Goal: Transaction & Acquisition: Purchase product/service

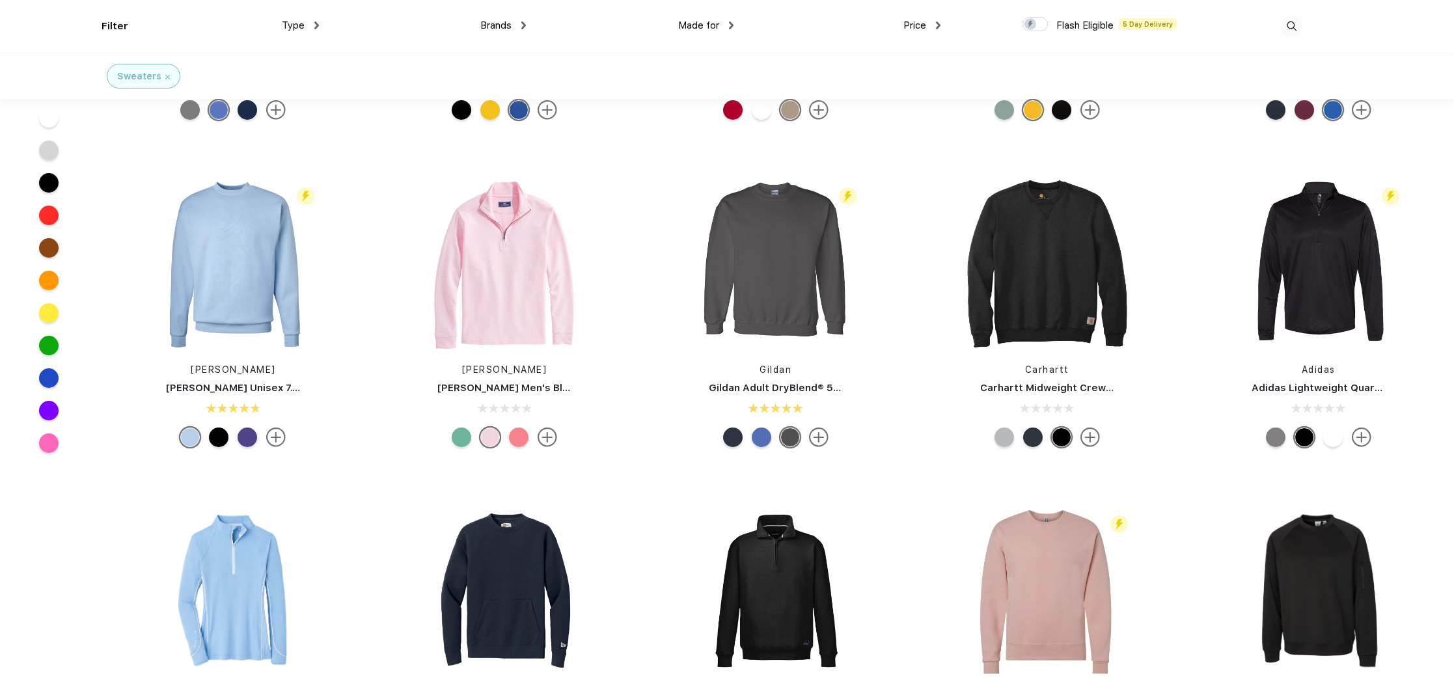
scroll to position [887, 0]
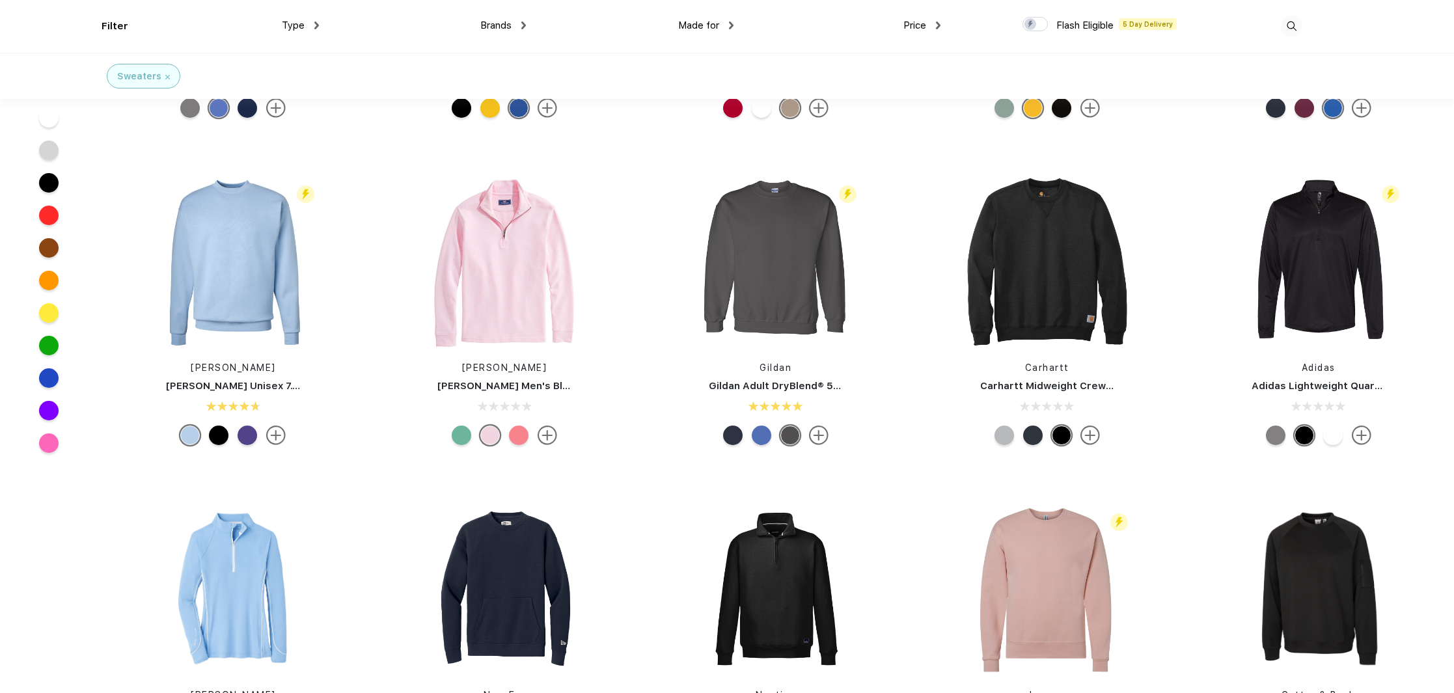
click at [525, 437] on div at bounding box center [519, 436] width 20 height 20
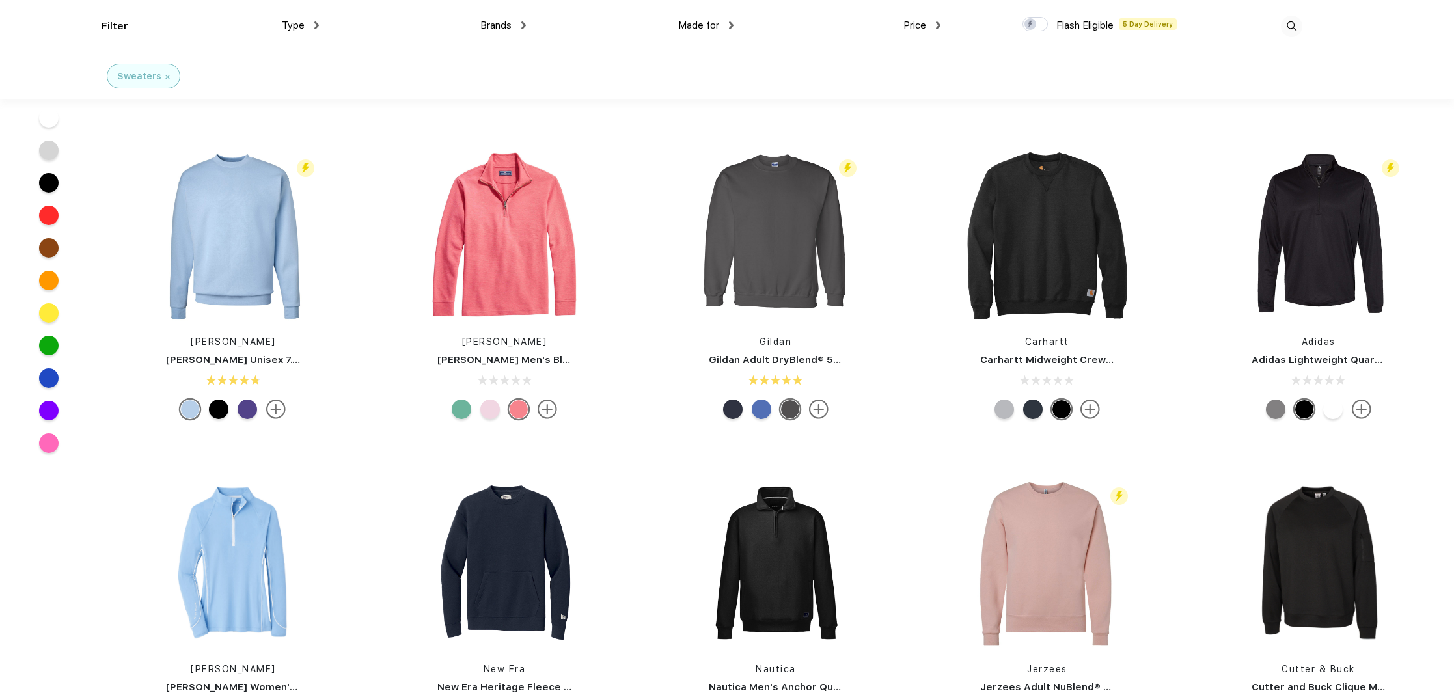
scroll to position [915, 0]
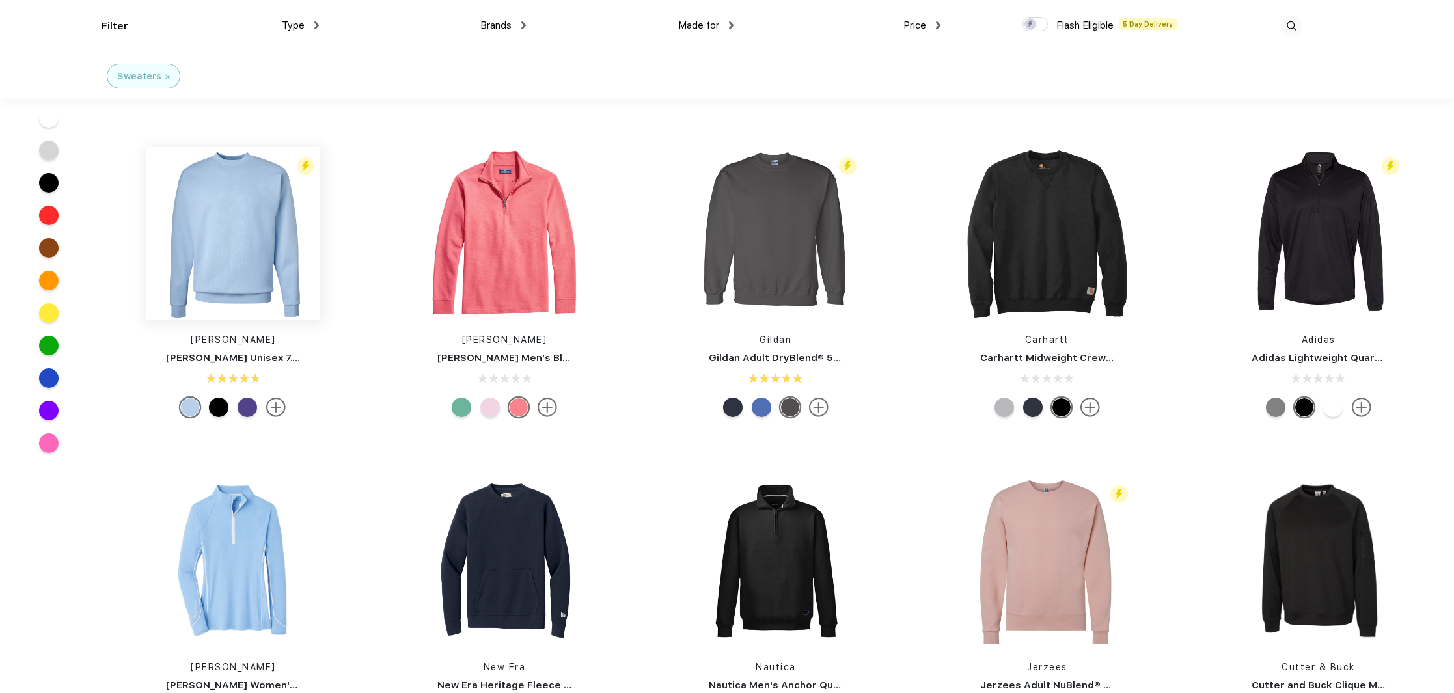
click at [221, 241] on img at bounding box center [232, 233] width 173 height 173
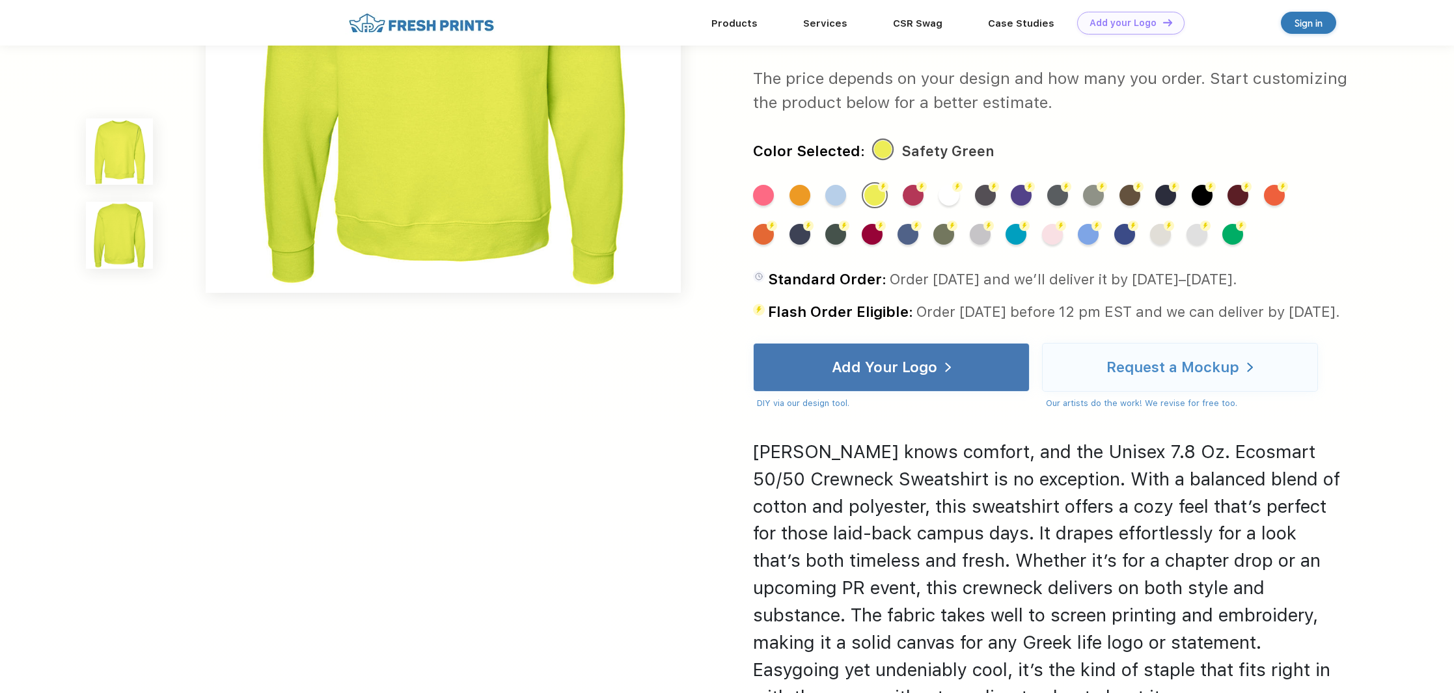
scroll to position [815, 0]
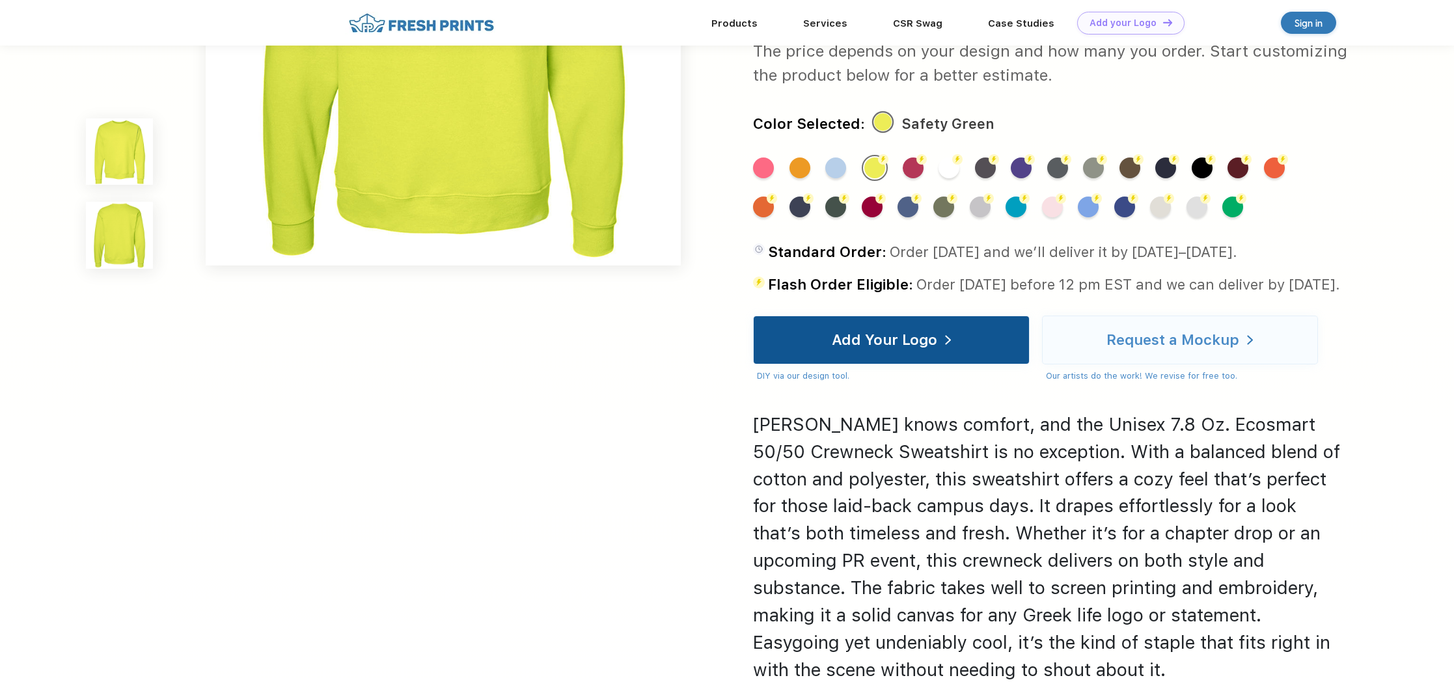
click at [887, 335] on div "Add Your Logo" at bounding box center [884, 339] width 105 height 13
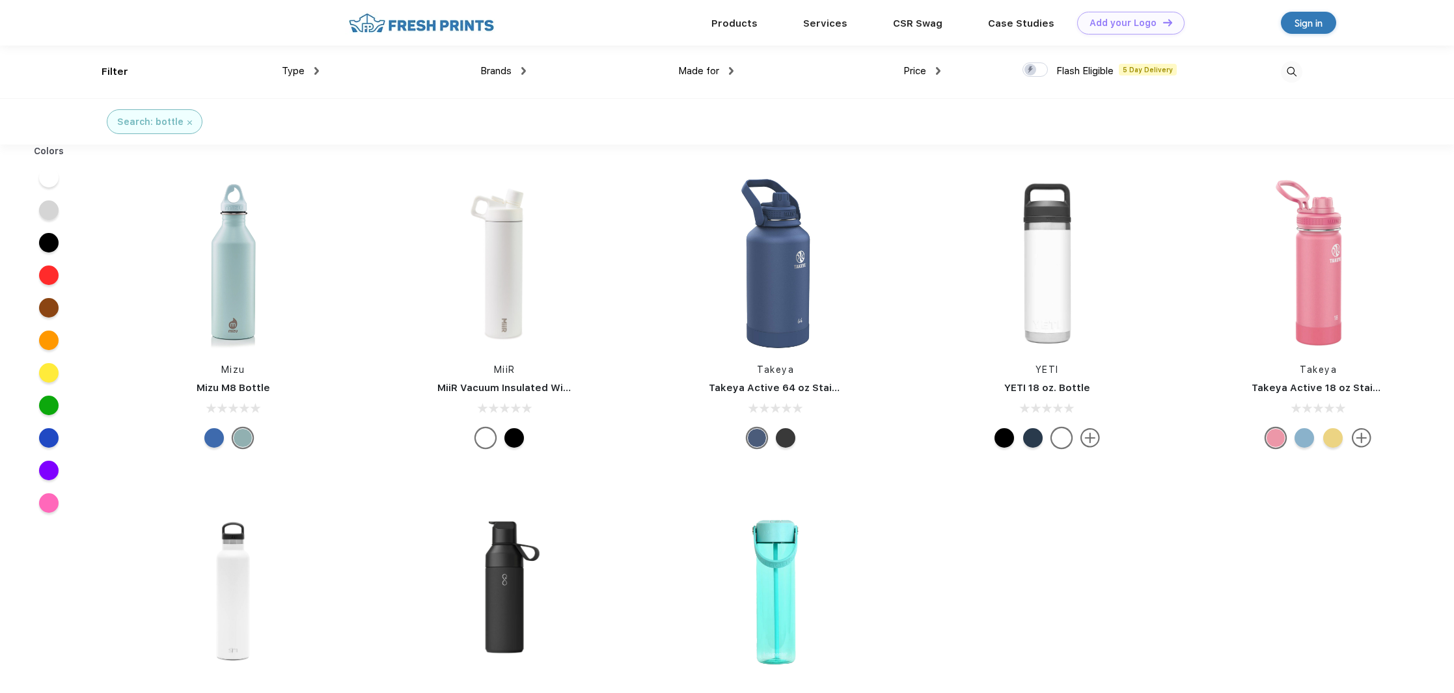
scroll to position [1, 0]
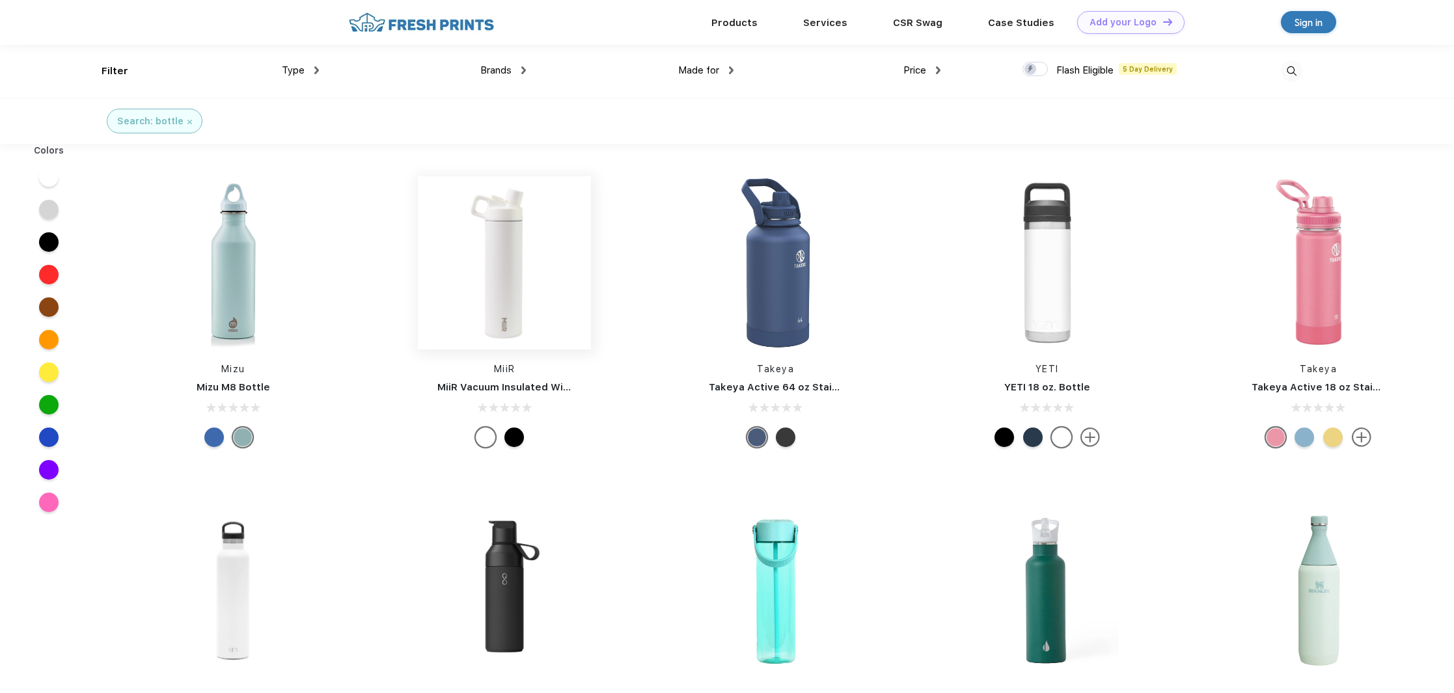
click at [523, 263] on img at bounding box center [504, 262] width 173 height 173
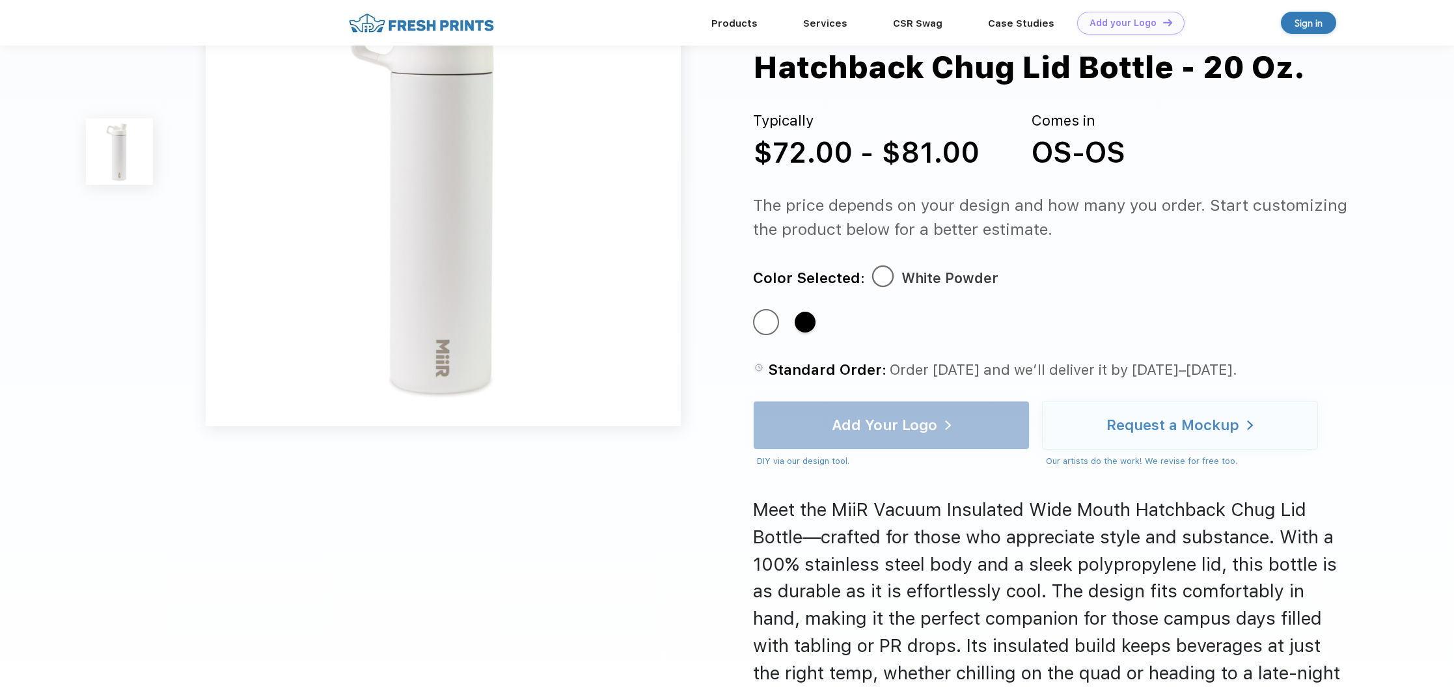
scroll to position [126, 0]
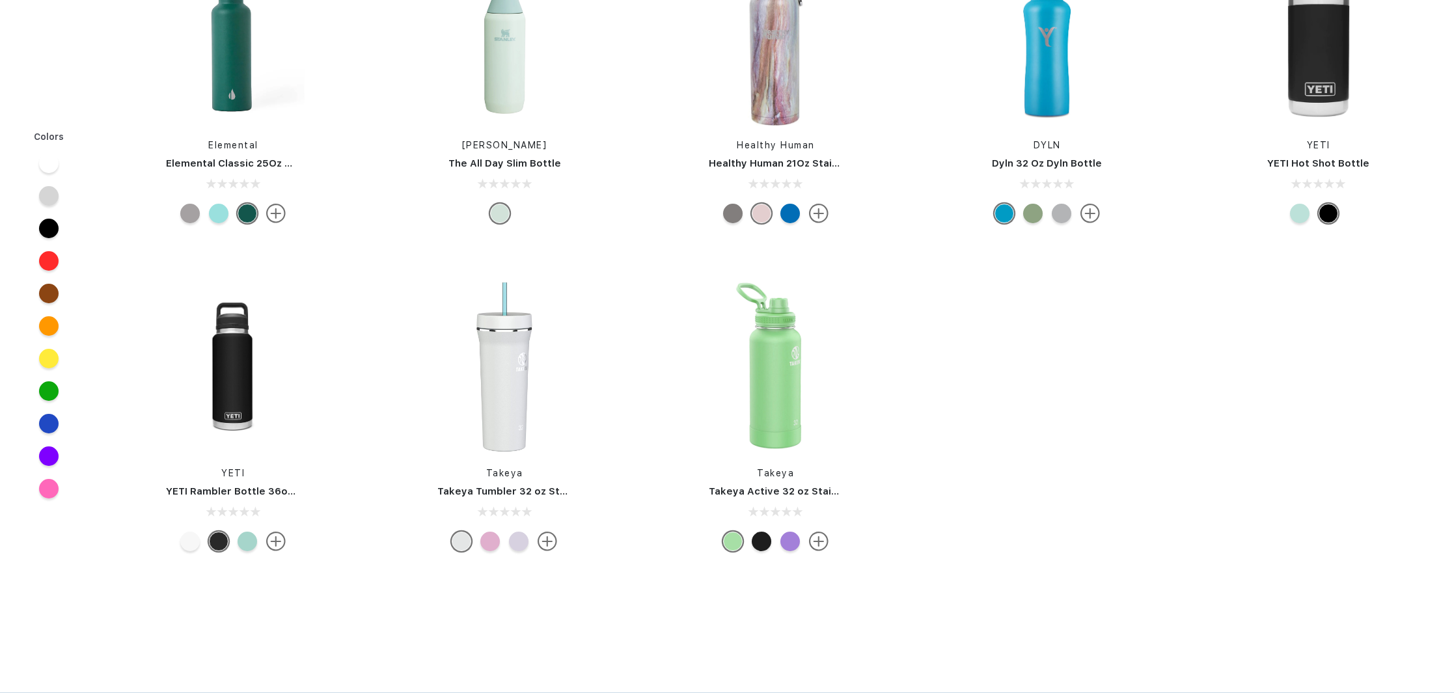
scroll to position [1, 0]
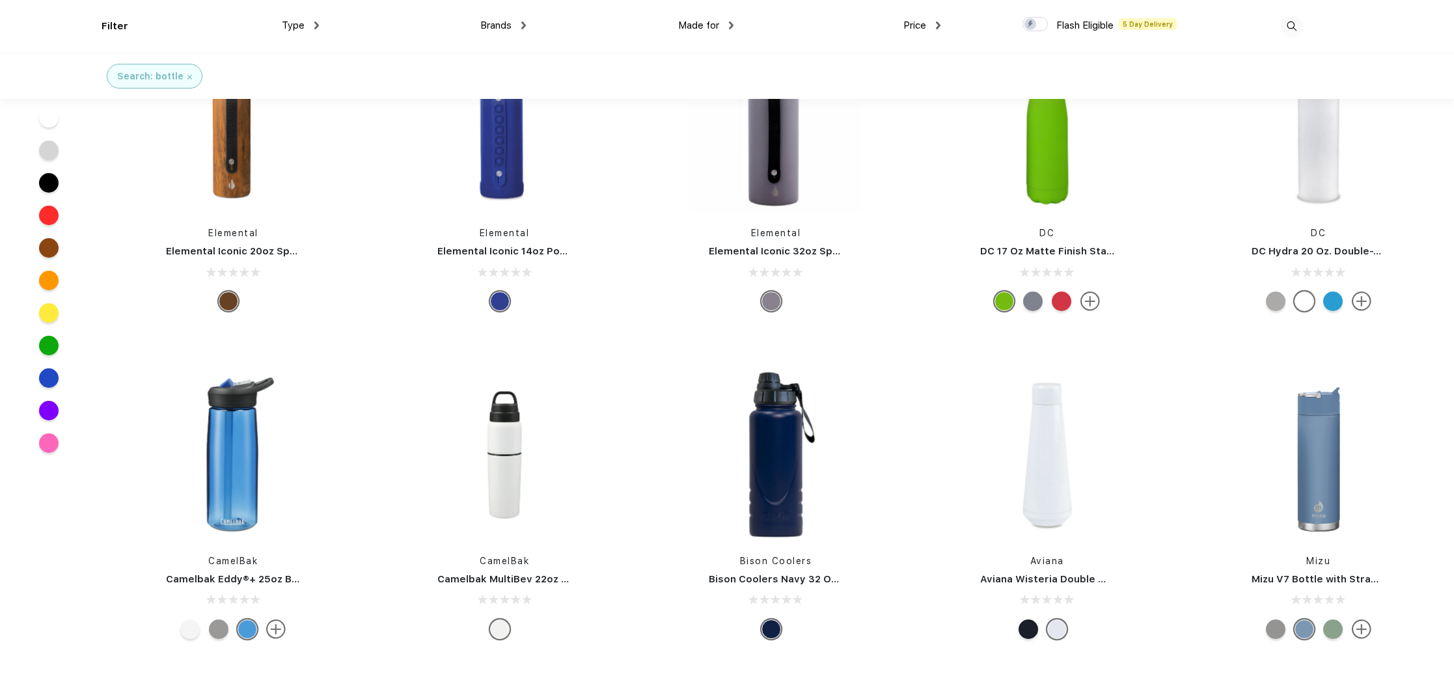
scroll to position [3989, 0]
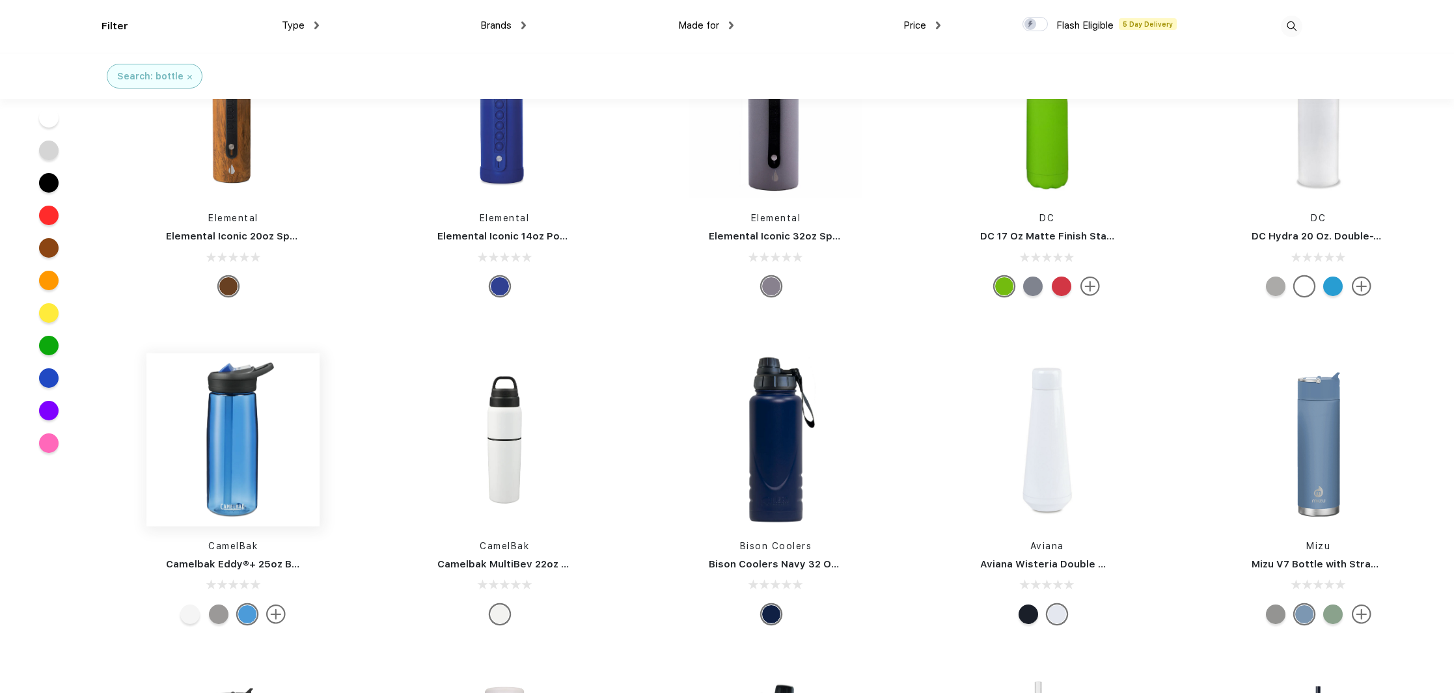
click at [222, 453] on img at bounding box center [232, 440] width 173 height 173
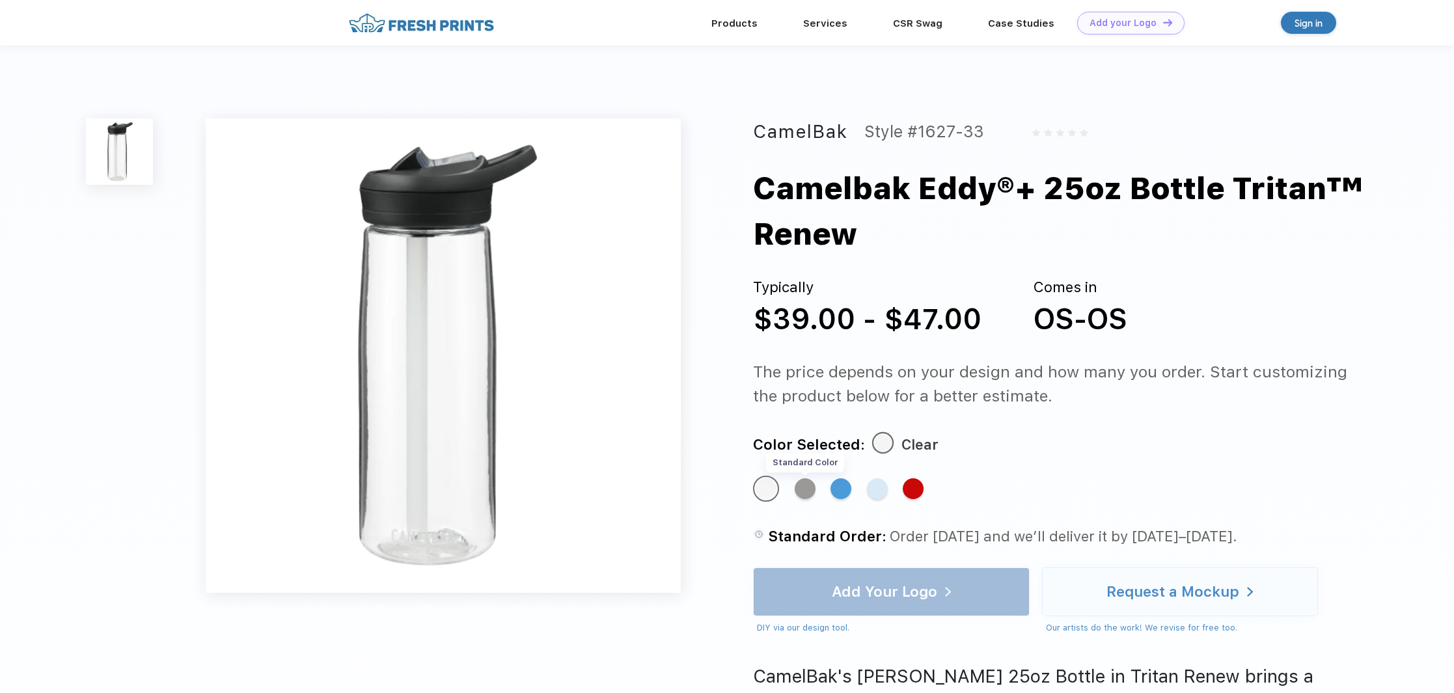
click at [804, 492] on div "Standard Color" at bounding box center [805, 489] width 21 height 21
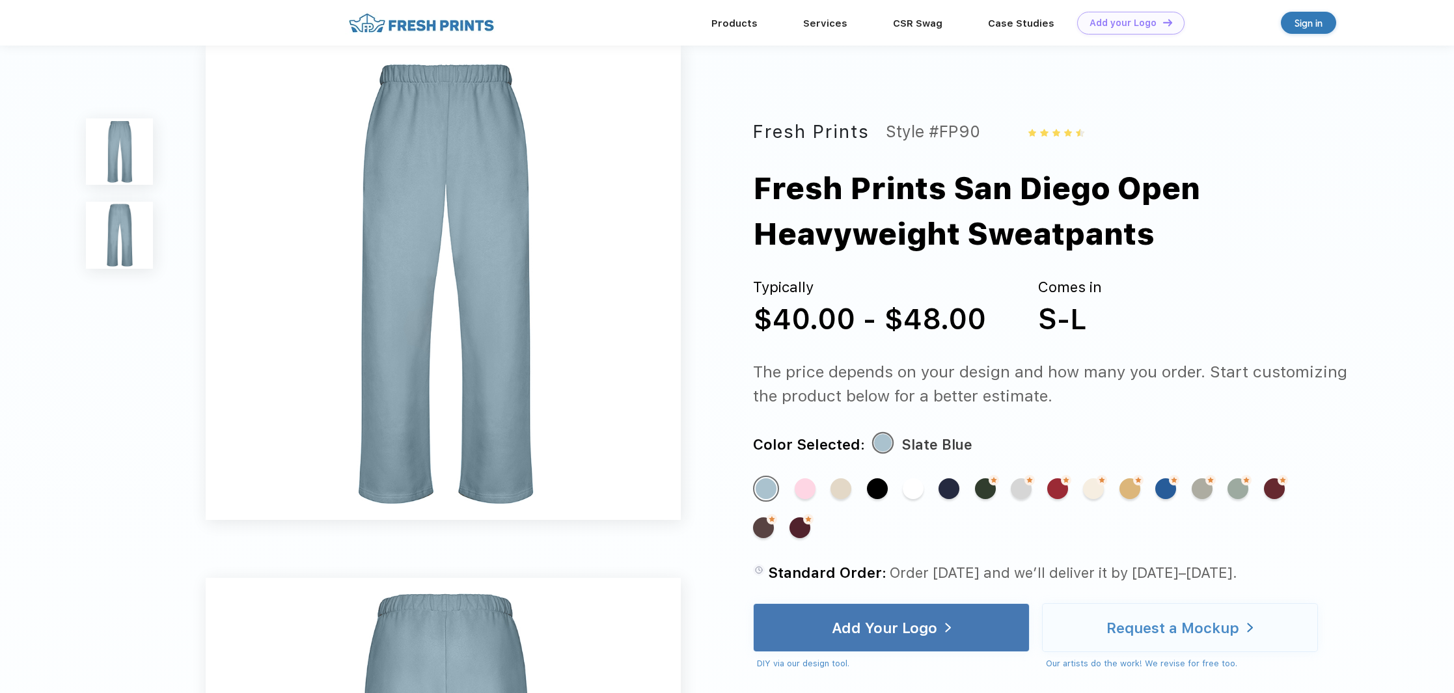
scroll to position [23, 0]
click at [1016, 488] on div "Made-to-Order Color" at bounding box center [1021, 489] width 21 height 21
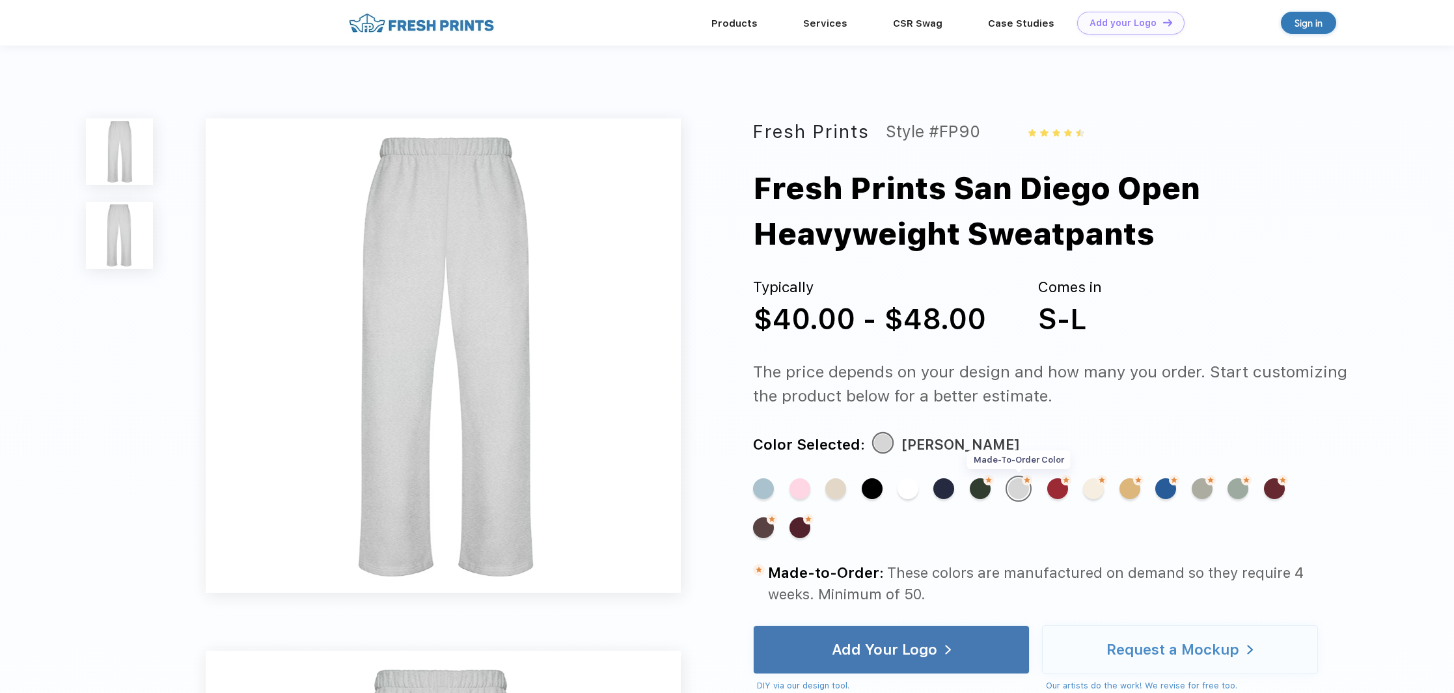
scroll to position [3, 0]
